Goal: Information Seeking & Learning: Check status

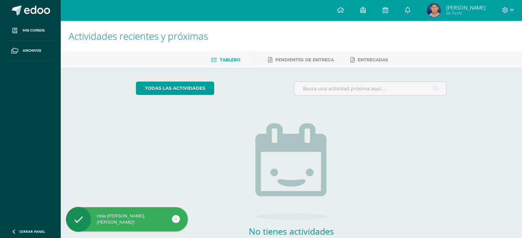
click at [440, 7] on img at bounding box center [434, 10] width 14 height 14
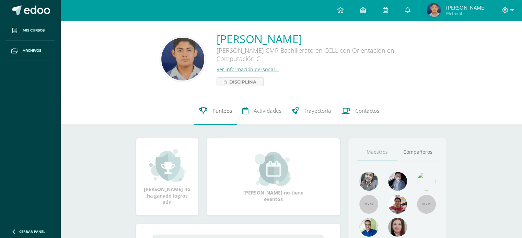
click at [224, 112] on span "Punteos" at bounding box center [222, 110] width 20 height 7
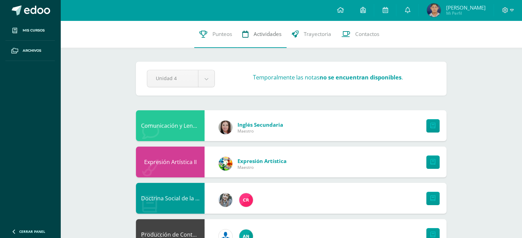
click at [272, 36] on span "Actividades" at bounding box center [268, 34] width 28 height 7
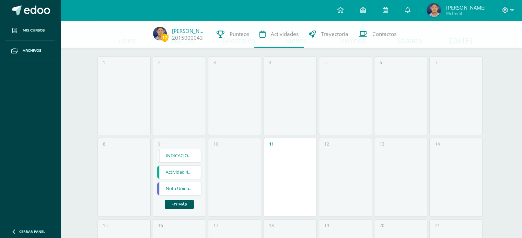
scroll to position [69, 0]
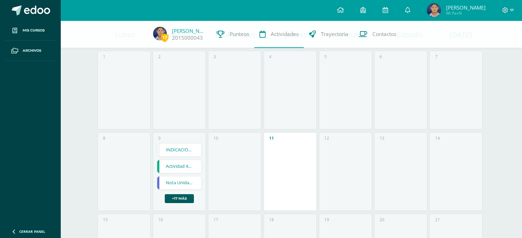
click at [180, 184] on link "Nota Unidad 4" at bounding box center [179, 183] width 44 height 13
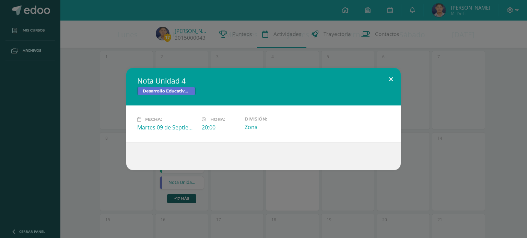
click at [391, 78] on button at bounding box center [391, 79] width 20 height 23
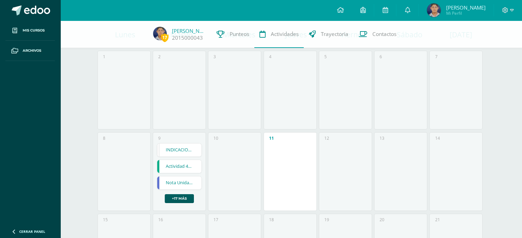
click at [180, 164] on link "Actividad 4ta Unidad" at bounding box center [179, 166] width 44 height 13
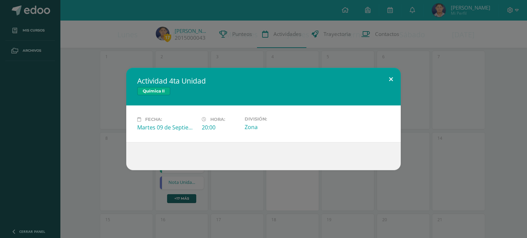
click at [392, 79] on button at bounding box center [391, 79] width 20 height 23
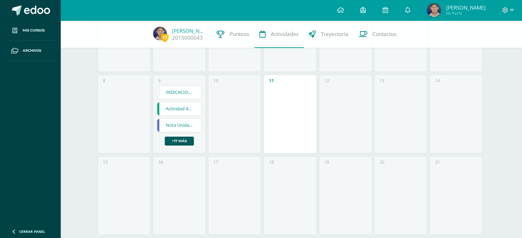
scroll to position [137, 0]
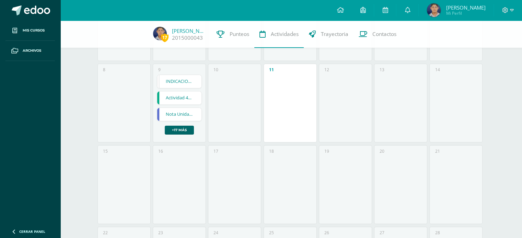
click at [187, 133] on link "+17 más" at bounding box center [179, 130] width 29 height 9
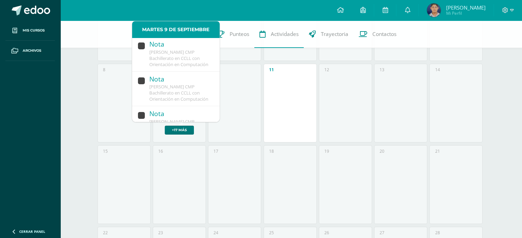
scroll to position [94, 0]
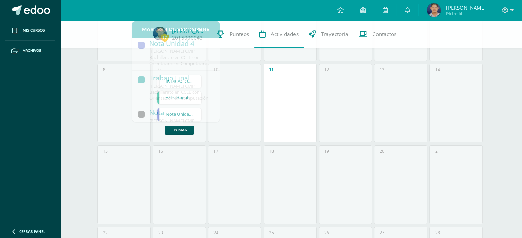
click at [242, 104] on div "10" at bounding box center [234, 103] width 53 height 79
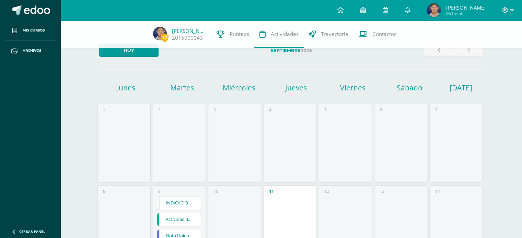
scroll to position [0, 0]
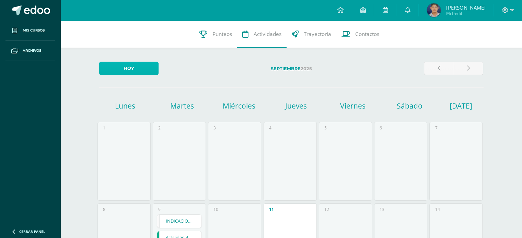
click at [142, 65] on link "Hoy" at bounding box center [128, 68] width 59 height 13
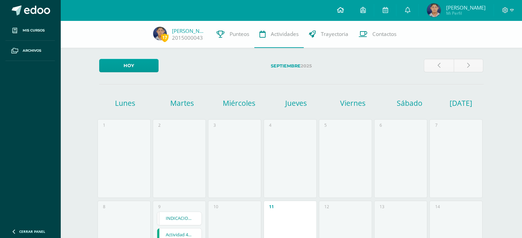
click at [343, 12] on icon at bounding box center [340, 10] width 7 height 6
